Goal: Navigation & Orientation: Understand site structure

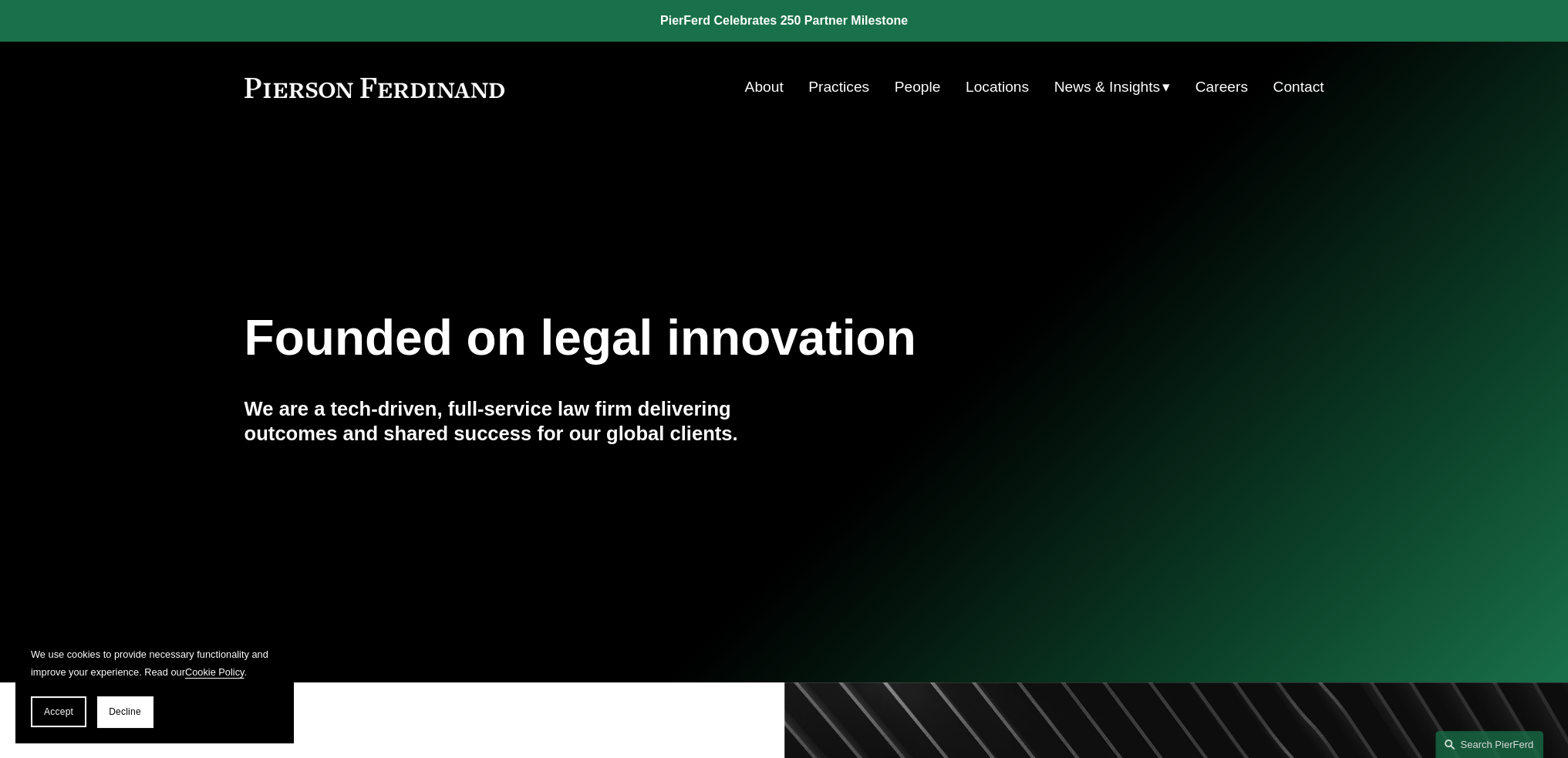
click at [920, 440] on div "Founded on legal innovation We are a tech-driven, full-service law firm deliver…" at bounding box center [784, 408] width 1568 height 209
click at [982, 90] on link "Locations" at bounding box center [998, 87] width 63 height 30
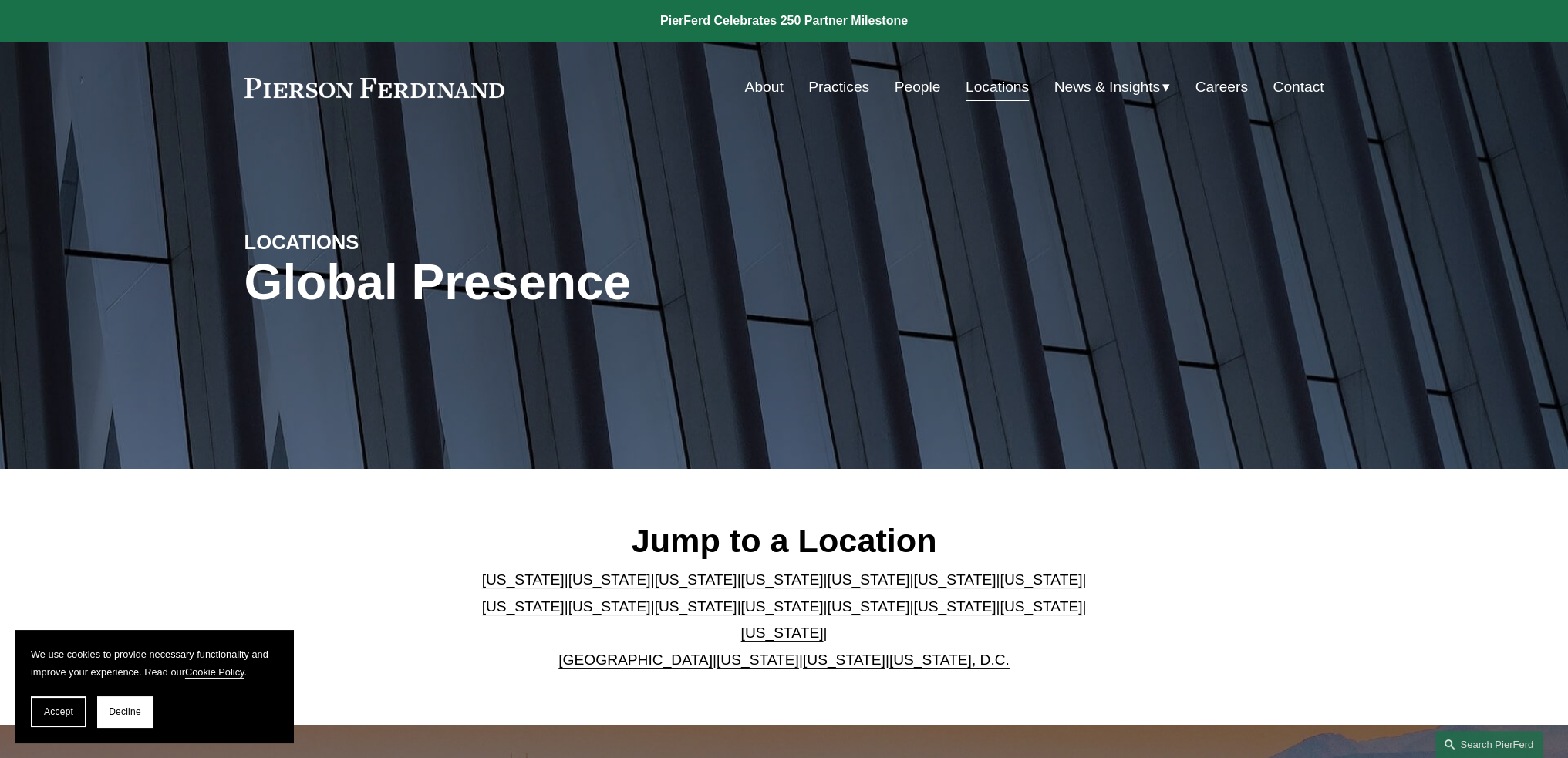
click at [914, 78] on link "People" at bounding box center [918, 87] width 46 height 30
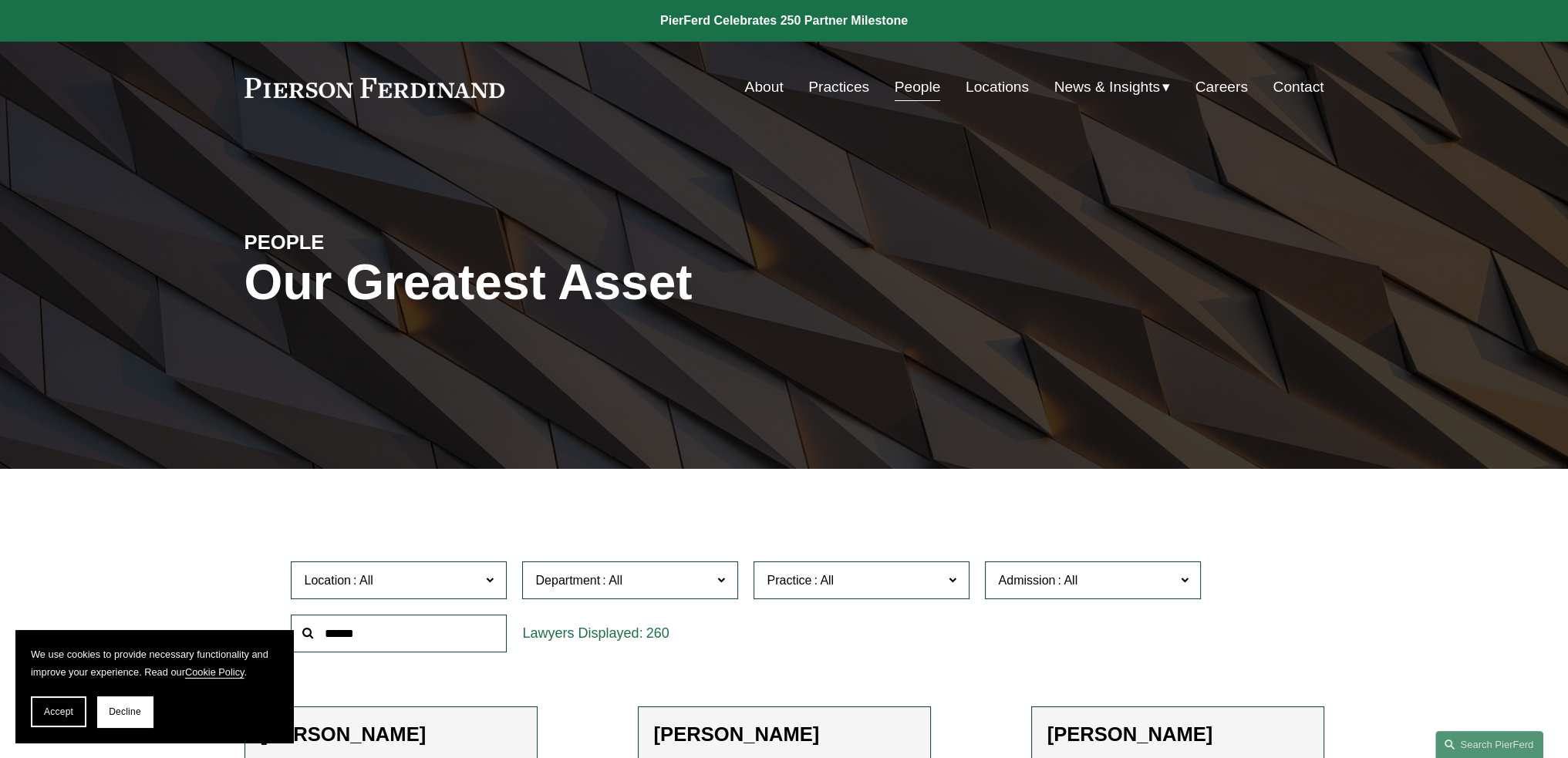
click at [757, 92] on link "About" at bounding box center [764, 87] width 38 height 30
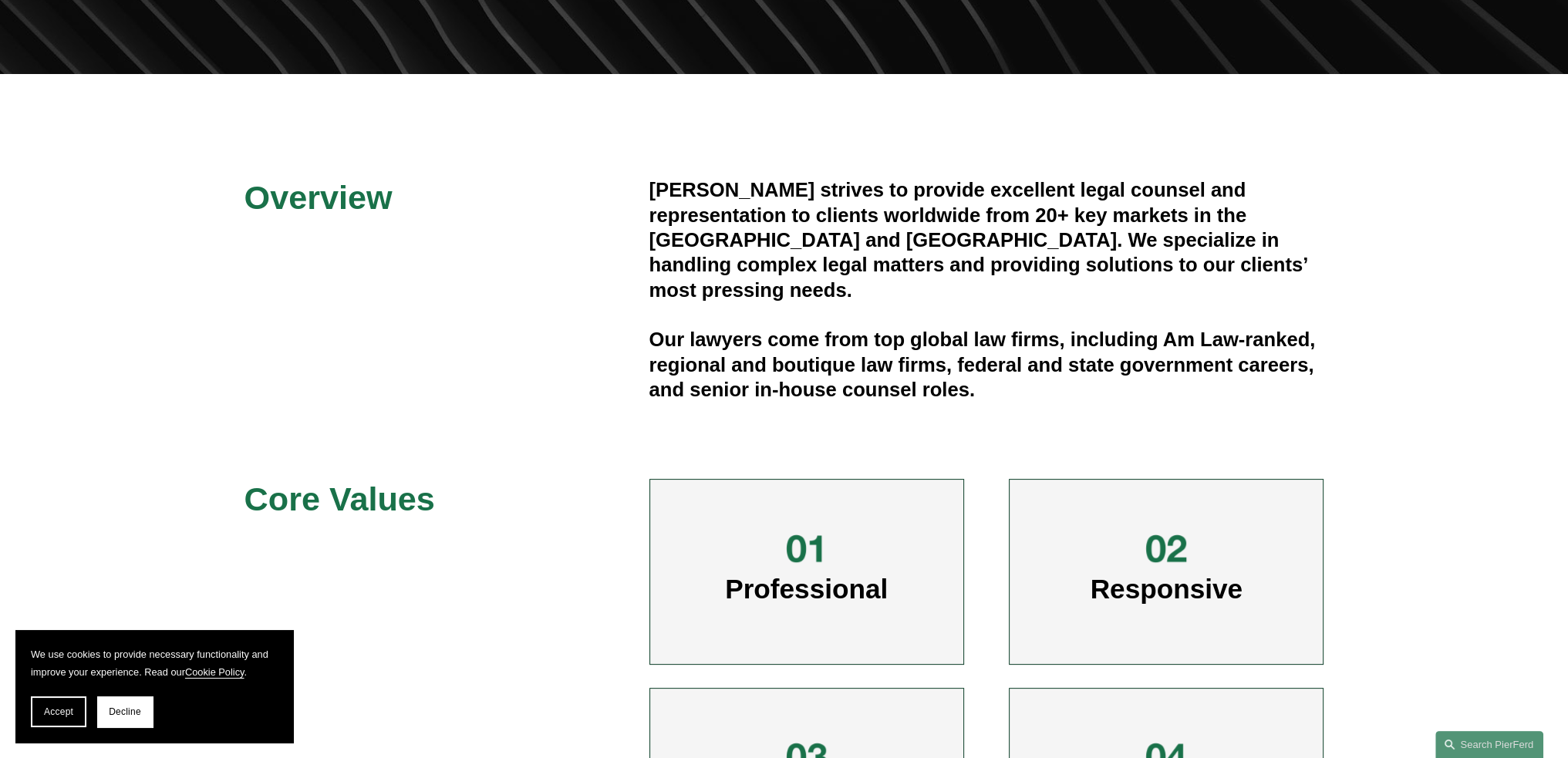
scroll to position [379, 0]
